Goal: Task Accomplishment & Management: Use online tool/utility

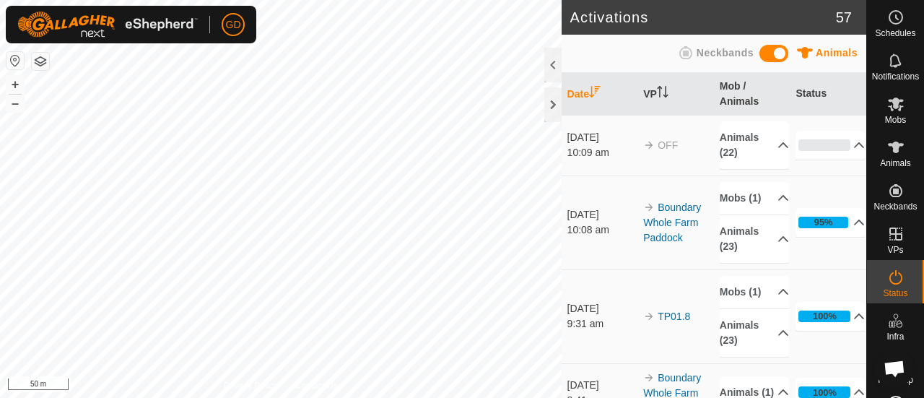
scroll to position [4795, 0]
click at [562, 316] on div "Activations 57 Animals Neckbands Date VP Mob / Animals Status 10 Oct 2025 10:09…" at bounding box center [433, 199] width 867 height 398
click at [890, 105] on icon at bounding box center [896, 104] width 16 height 14
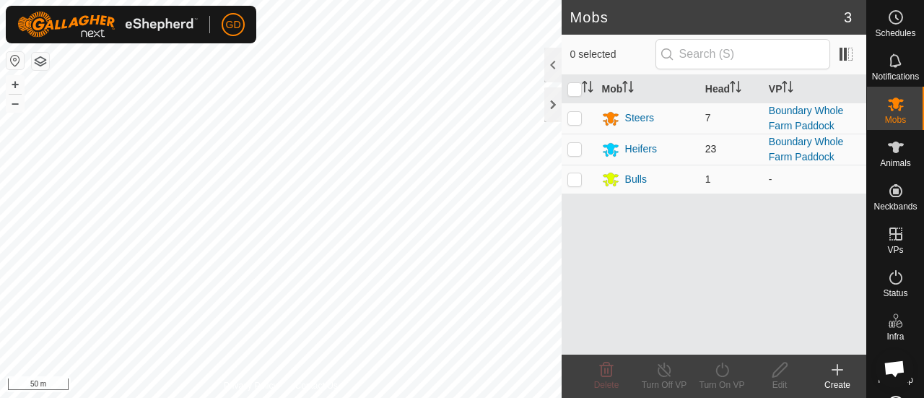
click at [575, 149] on p-checkbox at bounding box center [575, 149] width 14 height 12
checkbox input "true"
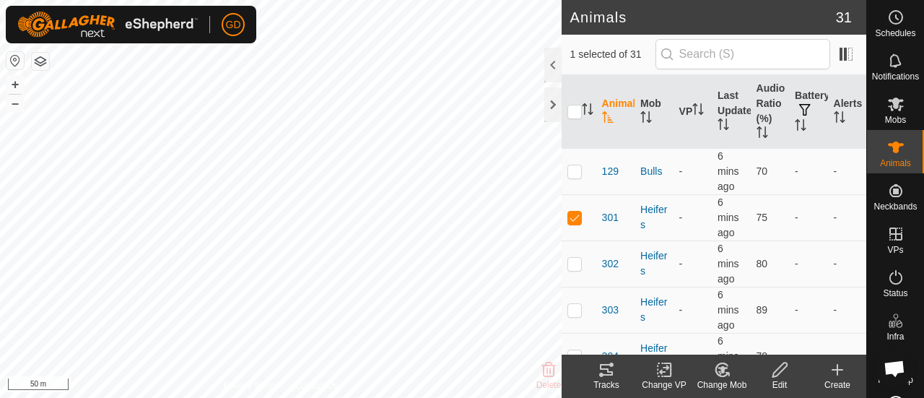
click at [664, 371] on icon at bounding box center [664, 369] width 10 height 9
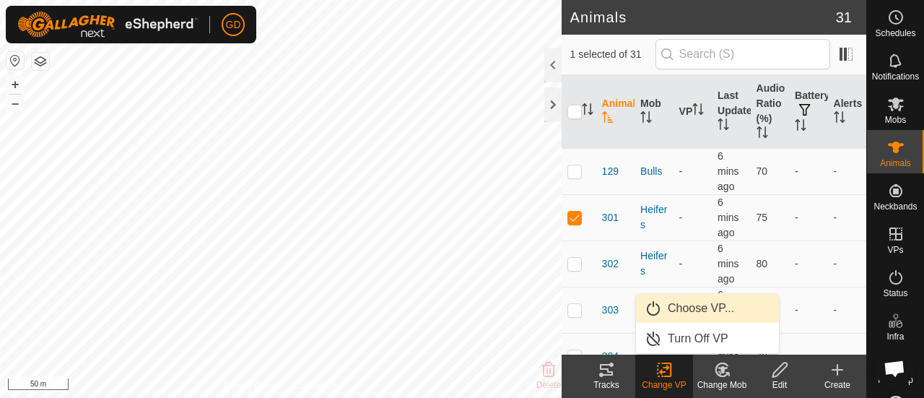
click at [694, 309] on link "Choose VP..." at bounding box center [707, 308] width 143 height 29
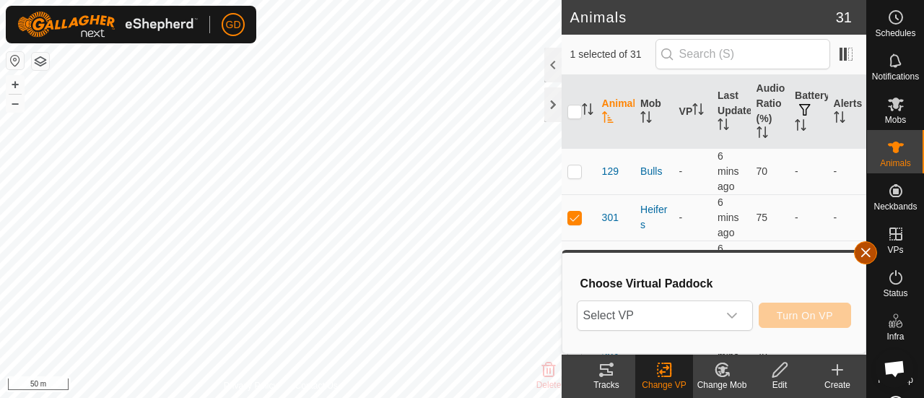
click at [867, 252] on button "button" at bounding box center [865, 252] width 23 height 23
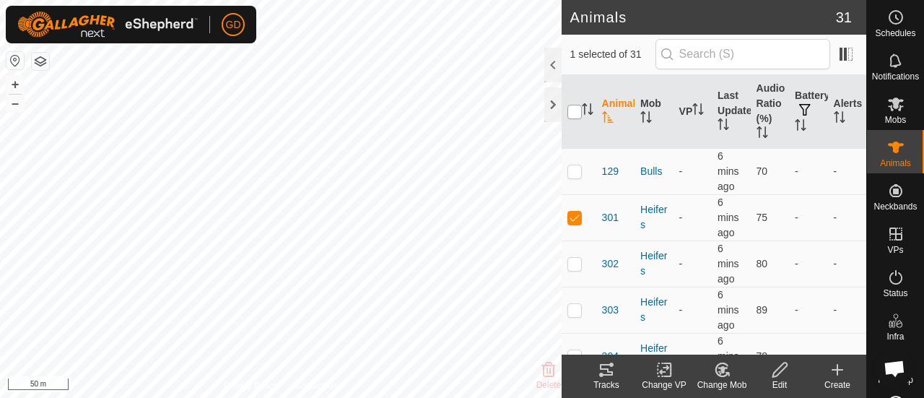
click at [576, 110] on input "checkbox" at bounding box center [575, 112] width 14 height 14
checkbox input "true"
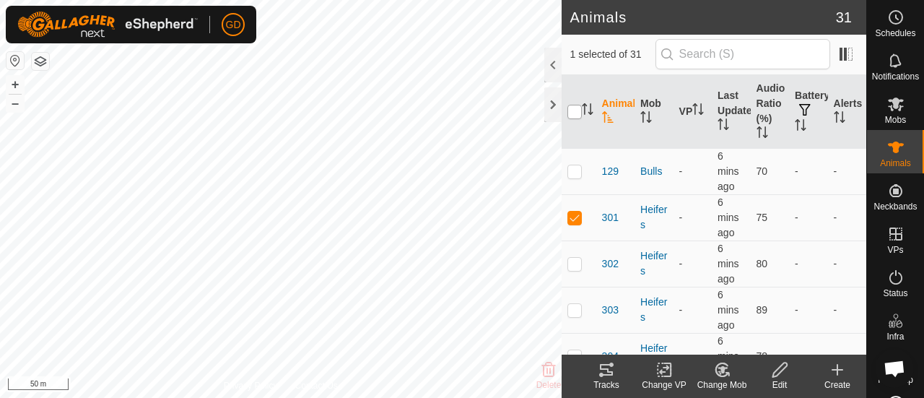
checkbox input "true"
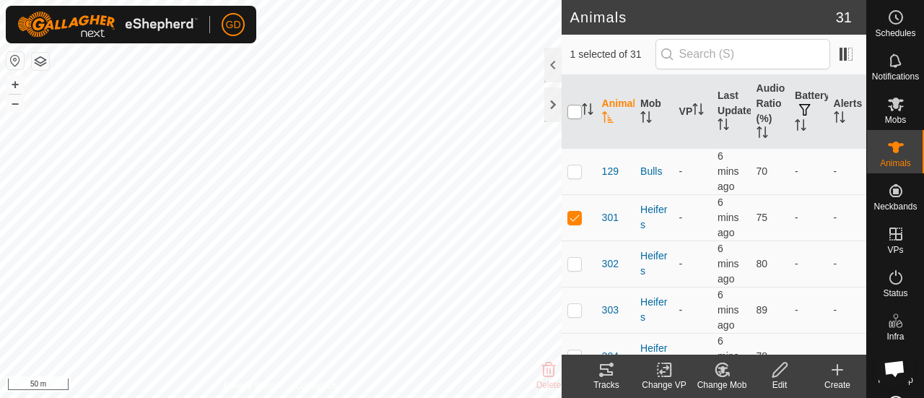
checkbox input "true"
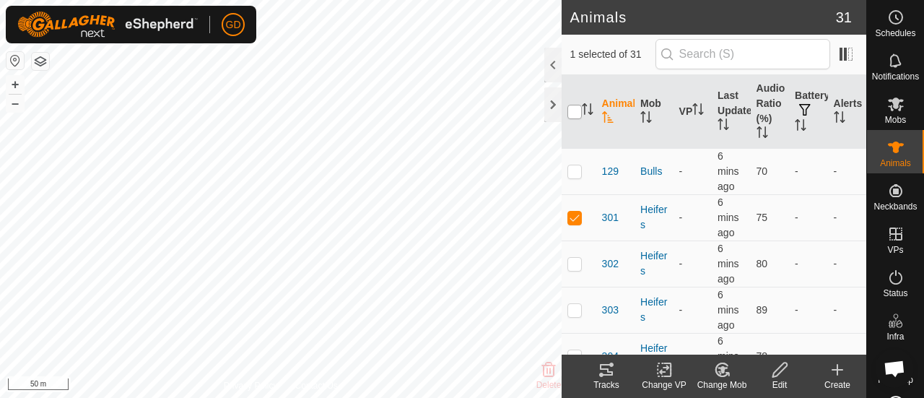
checkbox input "true"
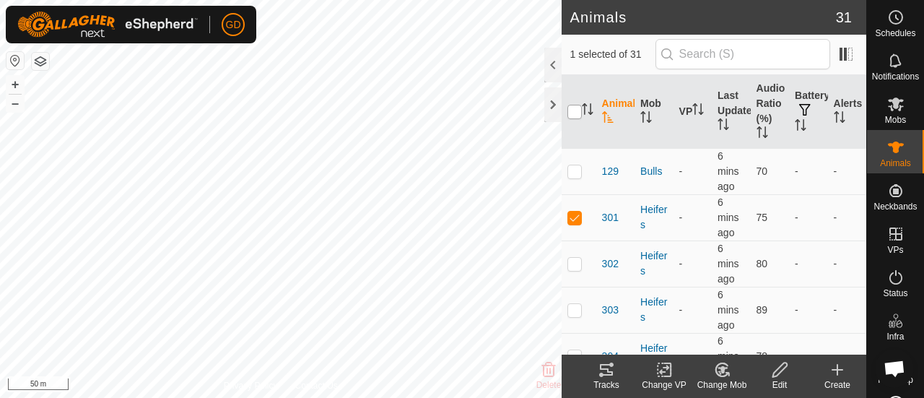
checkbox input "true"
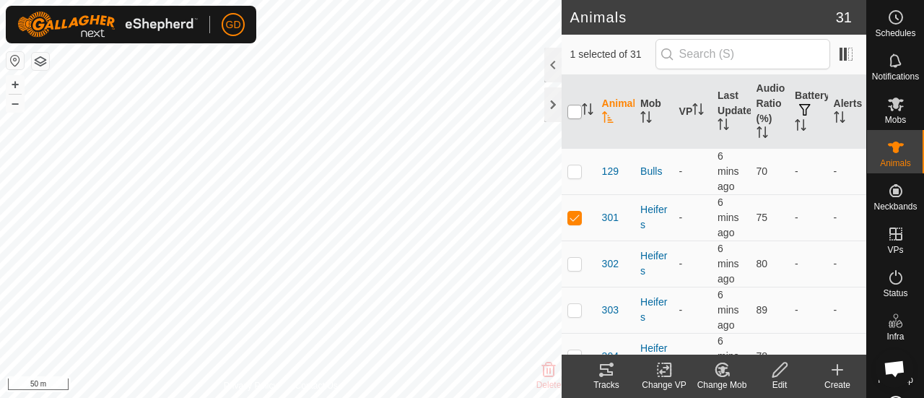
checkbox input "true"
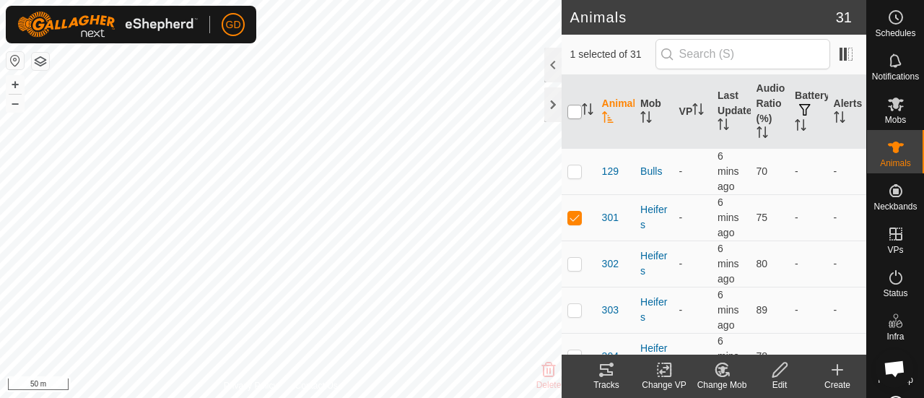
checkbox input "true"
click at [573, 171] on p-checkbox at bounding box center [575, 171] width 14 height 12
checkbox input "false"
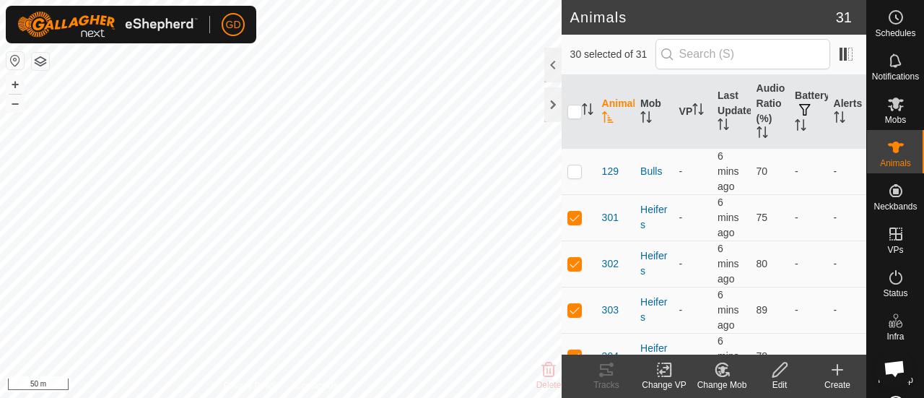
click at [662, 372] on icon at bounding box center [664, 369] width 10 height 9
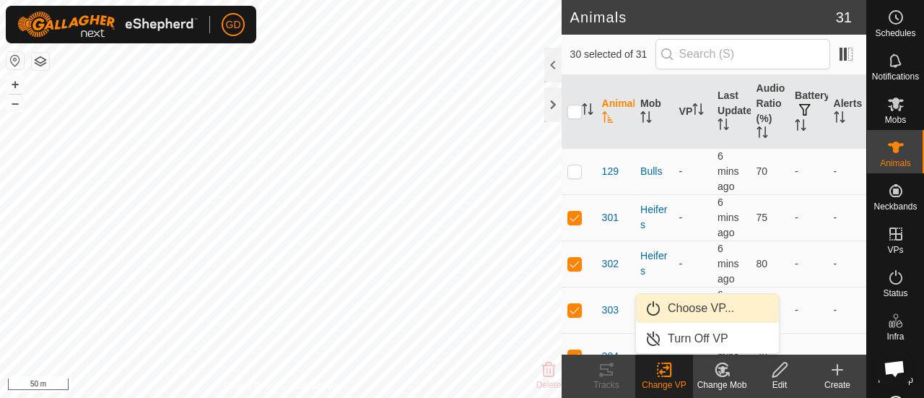
click at [698, 306] on link "Choose VP..." at bounding box center [707, 308] width 143 height 29
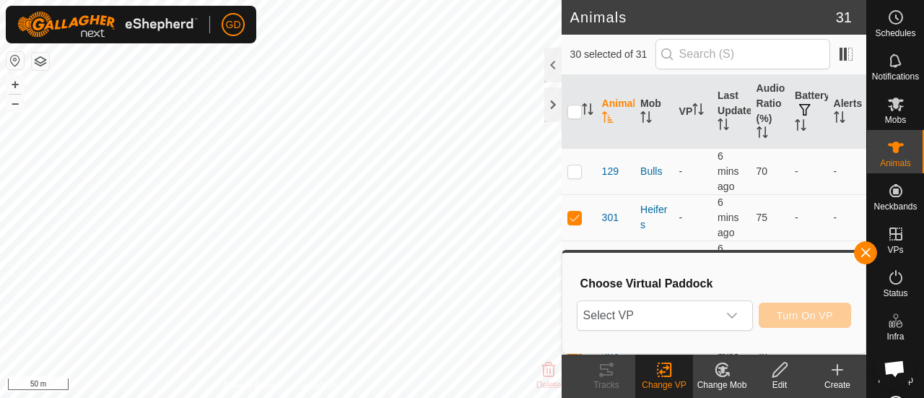
click at [698, 306] on span "Select VP" at bounding box center [648, 315] width 140 height 29
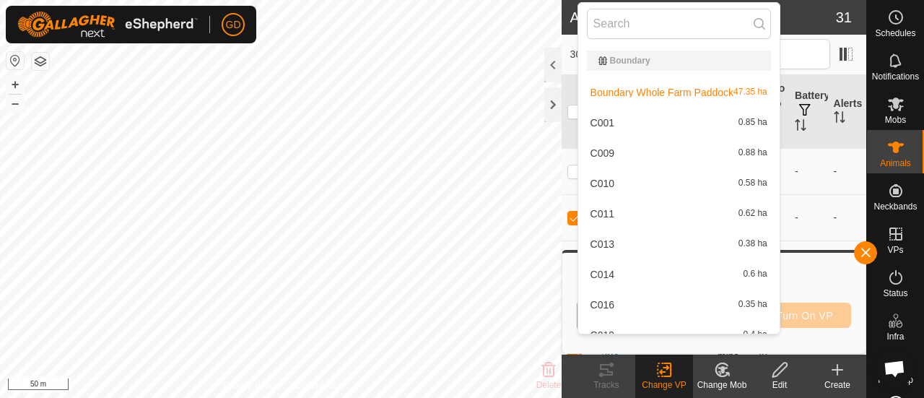
click at [647, 95] on li "Boundary Whole Farm Paddock 47.35 ha" at bounding box center [678, 92] width 201 height 29
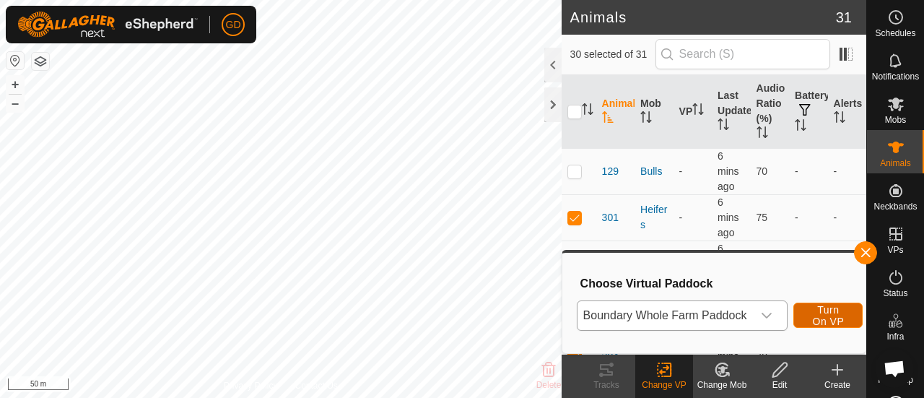
click at [825, 313] on span "Turn On VP" at bounding box center [828, 315] width 33 height 23
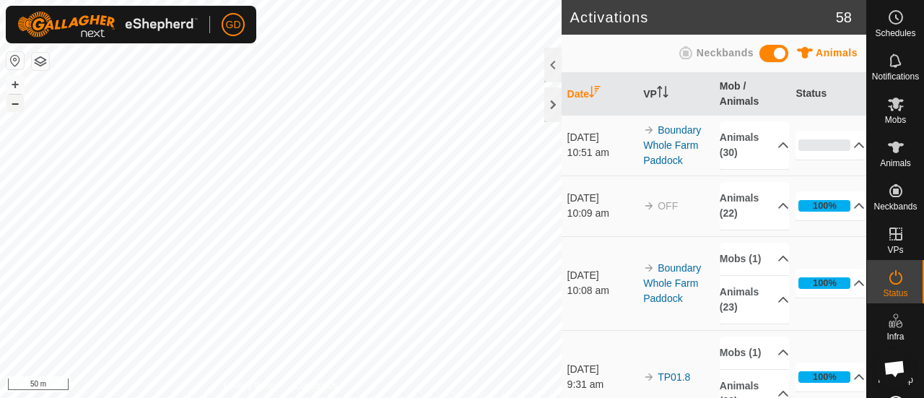
click at [15, 106] on button "–" at bounding box center [14, 103] width 17 height 17
click at [809, 145] on p-accordion-header "0%" at bounding box center [830, 145] width 69 height 29
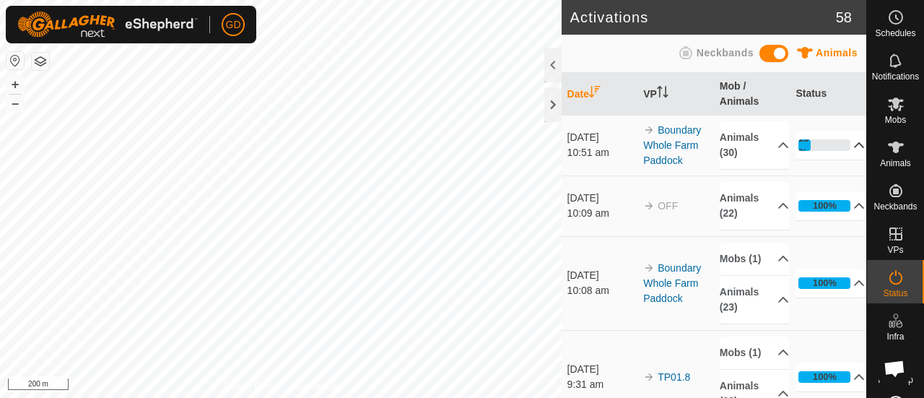
click at [844, 139] on p-accordion-header "23%" at bounding box center [830, 145] width 69 height 29
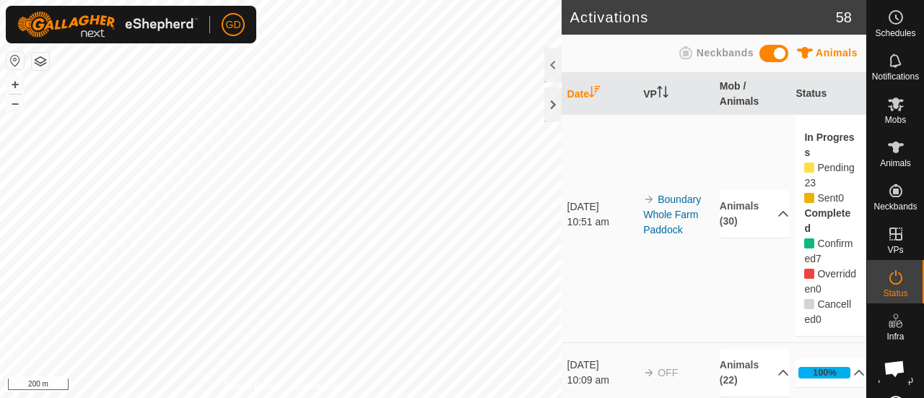
scroll to position [0, 0]
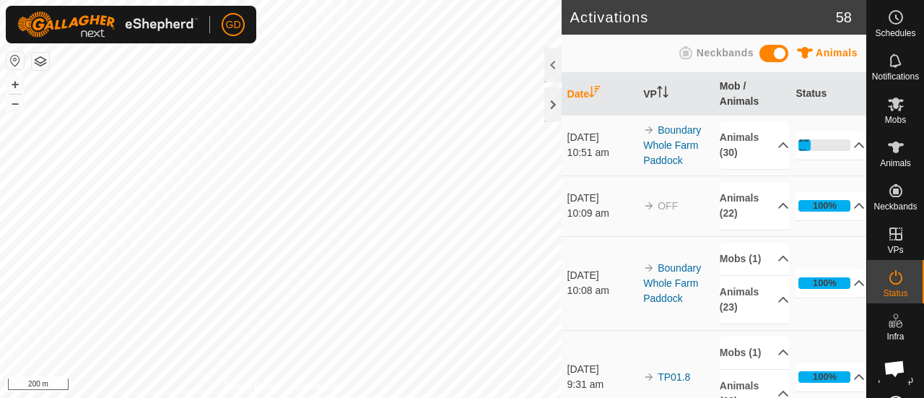
scroll to position [4795, 0]
click at [838, 148] on p-accordion-header "96%" at bounding box center [830, 145] width 69 height 29
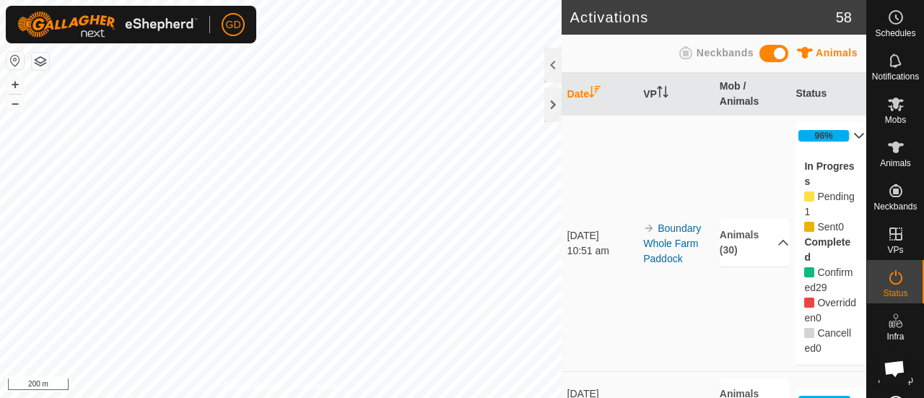
click at [838, 134] on p-accordion-header "96%" at bounding box center [830, 135] width 69 height 29
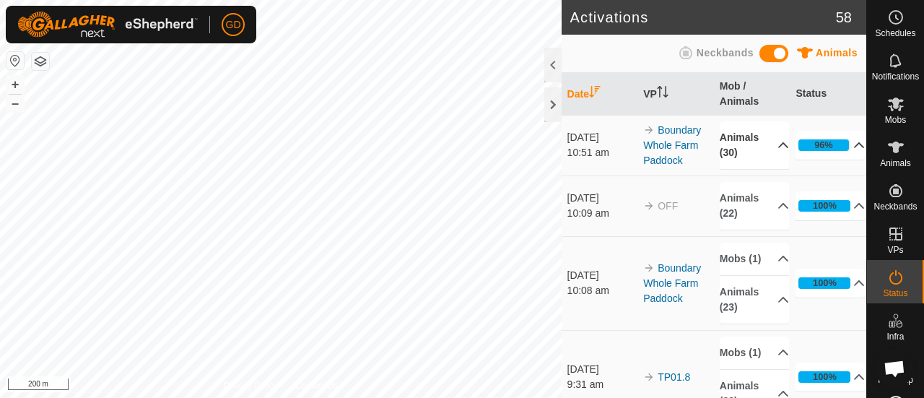
click at [760, 148] on p-accordion-header "Animals (30)" at bounding box center [754, 145] width 69 height 48
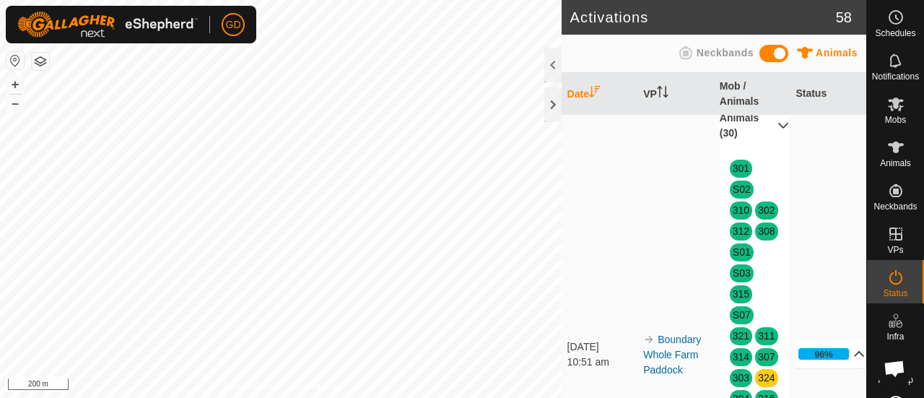
scroll to position [0, 0]
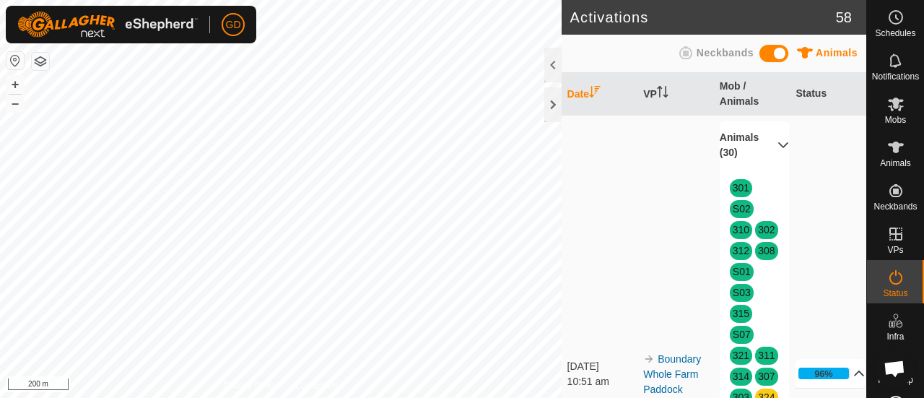
click at [768, 145] on p-accordion-header "Animals (30)" at bounding box center [754, 145] width 69 height 48
